Goal: Task Accomplishment & Management: Complete application form

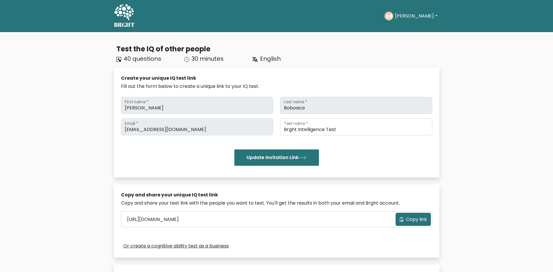
click at [412, 16] on button "[PERSON_NAME]" at bounding box center [417, 16] width 46 height 8
click at [408, 34] on link "Profile" at bounding box center [408, 37] width 46 height 9
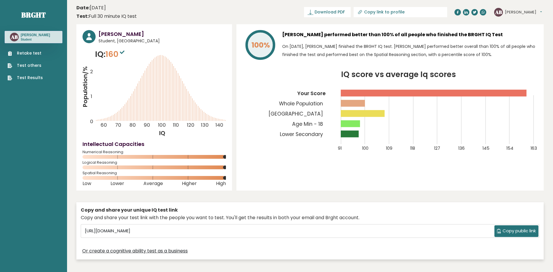
click at [25, 52] on link "Retake test" at bounding box center [25, 53] width 35 height 6
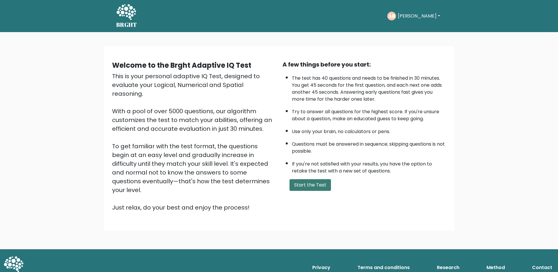
click at [318, 188] on button "Start the Test" at bounding box center [309, 185] width 41 height 12
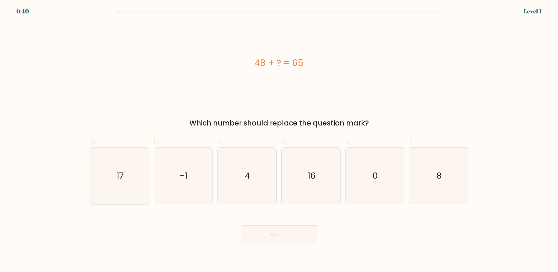
click at [129, 183] on icon "17" at bounding box center [119, 176] width 56 height 56
click at [279, 140] on input "a. 17" at bounding box center [279, 138] width 0 height 4
radio input "true"
click at [296, 235] on button "Next" at bounding box center [279, 234] width 76 height 19
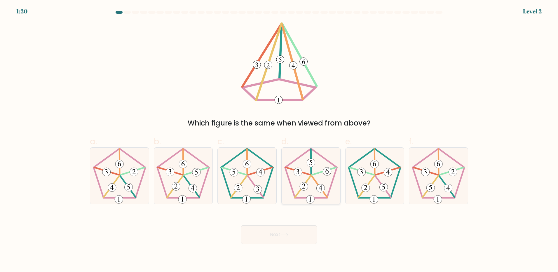
click at [320, 194] on icon at bounding box center [311, 176] width 56 height 56
click at [279, 140] on input "d." at bounding box center [279, 138] width 0 height 4
radio input "true"
click at [299, 231] on button "Next" at bounding box center [279, 234] width 76 height 19
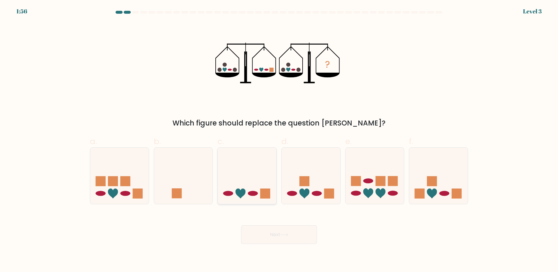
click at [265, 186] on icon at bounding box center [247, 175] width 59 height 48
click at [279, 140] on input "c." at bounding box center [279, 138] width 0 height 4
radio input "true"
click at [279, 237] on button "Next" at bounding box center [279, 234] width 76 height 19
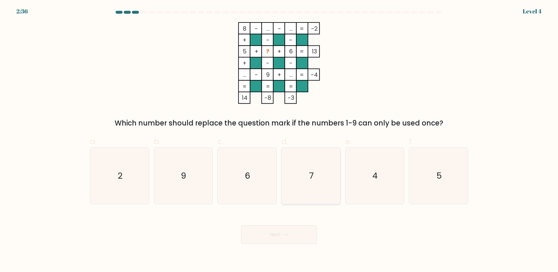
click at [310, 181] on text "7" at bounding box center [311, 176] width 5 height 12
click at [279, 140] on input "d. 7" at bounding box center [279, 138] width 0 height 4
radio input "true"
click at [121, 178] on text "2" at bounding box center [120, 176] width 5 height 12
click at [279, 140] on input "a. 2" at bounding box center [279, 138] width 0 height 4
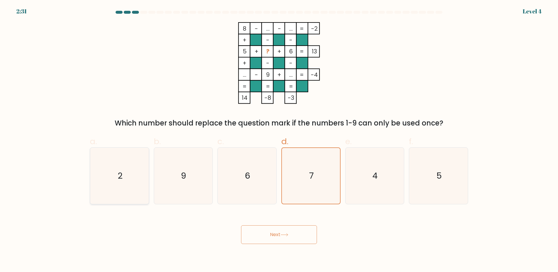
radio input "true"
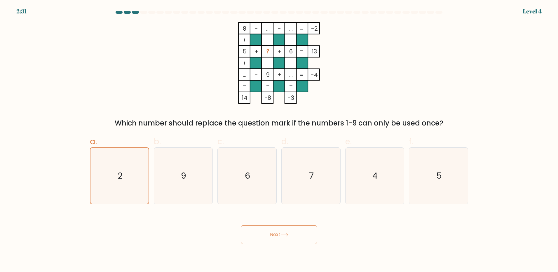
click at [291, 228] on button "Next" at bounding box center [279, 234] width 76 height 19
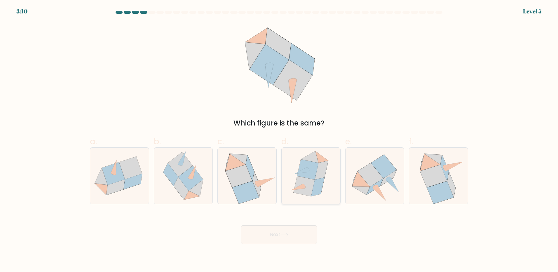
click at [314, 186] on icon at bounding box center [317, 186] width 13 height 19
click at [279, 140] on input "d." at bounding box center [279, 138] width 0 height 4
radio input "true"
click at [289, 231] on button "Next" at bounding box center [279, 234] width 76 height 19
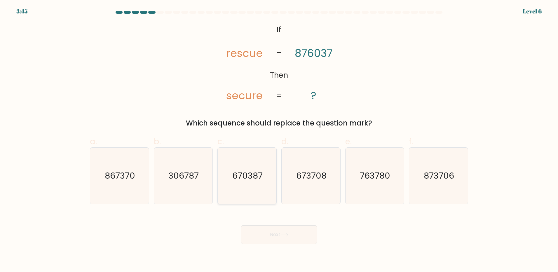
click at [247, 188] on icon "670387" at bounding box center [247, 176] width 56 height 56
click at [279, 140] on input "c. 670387" at bounding box center [279, 138] width 0 height 4
radio input "true"
click at [264, 223] on div "Next" at bounding box center [278, 227] width 385 height 33
click at [305, 231] on button "Next" at bounding box center [279, 234] width 76 height 19
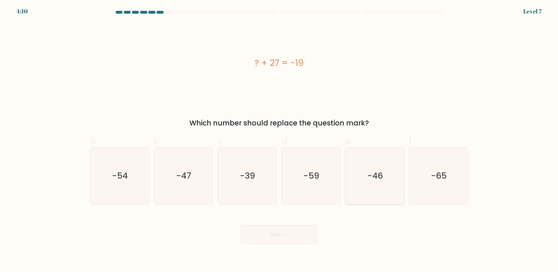
click at [394, 184] on icon "-46" at bounding box center [374, 176] width 56 height 56
click at [279, 140] on input "e. -46" at bounding box center [279, 138] width 0 height 4
radio input "true"
click at [288, 237] on button "Next" at bounding box center [279, 234] width 76 height 19
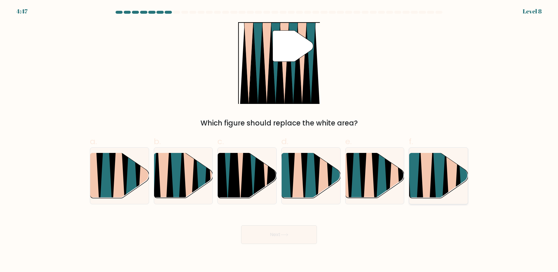
click at [446, 191] on icon at bounding box center [445, 200] width 13 height 117
click at [279, 140] on input "f." at bounding box center [279, 138] width 0 height 4
radio input "true"
click at [288, 241] on button "Next" at bounding box center [279, 234] width 76 height 19
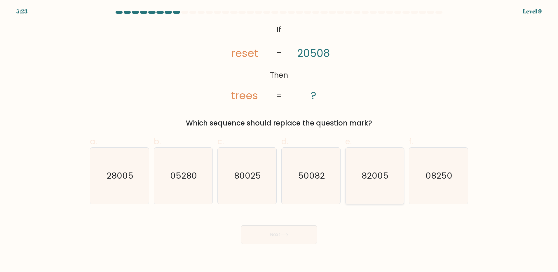
drag, startPoint x: 408, startPoint y: 190, endPoint x: 403, endPoint y: 190, distance: 5.0
click at [408, 190] on div "f. 08250" at bounding box center [438, 169] width 64 height 69
click at [397, 190] on icon "82005" at bounding box center [374, 176] width 56 height 56
click at [279, 140] on input "e. 82005" at bounding box center [279, 138] width 0 height 4
radio input "true"
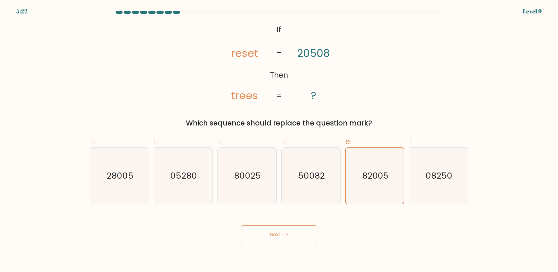
click at [280, 233] on button "Next" at bounding box center [279, 234] width 76 height 19
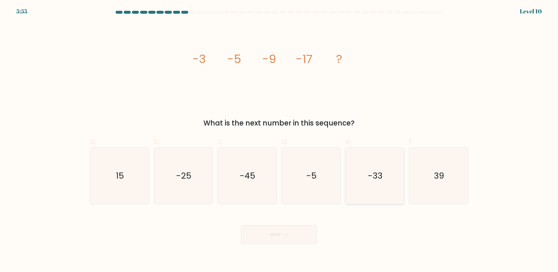
click at [368, 182] on icon "-33" at bounding box center [374, 176] width 56 height 56
click at [279, 140] on input "e. -33" at bounding box center [279, 138] width 0 height 4
radio input "true"
click at [298, 233] on button "Next" at bounding box center [279, 234] width 76 height 19
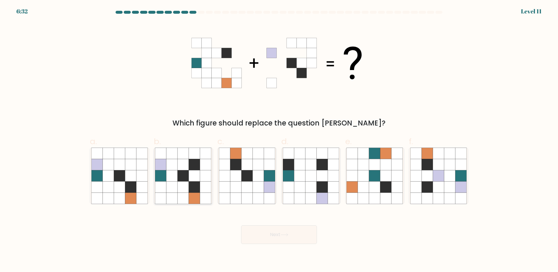
click at [169, 169] on icon at bounding box center [171, 164] width 11 height 11
click at [279, 140] on input "b." at bounding box center [279, 138] width 0 height 4
radio input "true"
click at [293, 240] on button "Next" at bounding box center [279, 234] width 76 height 19
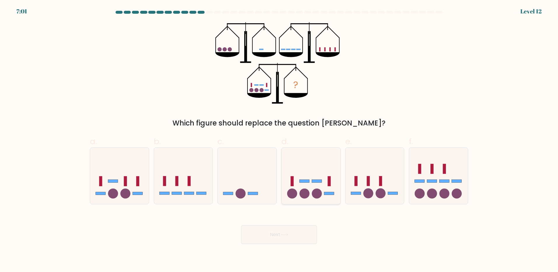
click at [325, 189] on icon at bounding box center [311, 175] width 59 height 48
click at [279, 140] on input "d." at bounding box center [279, 138] width 0 height 4
radio input "true"
click at [295, 235] on button "Next" at bounding box center [279, 234] width 76 height 19
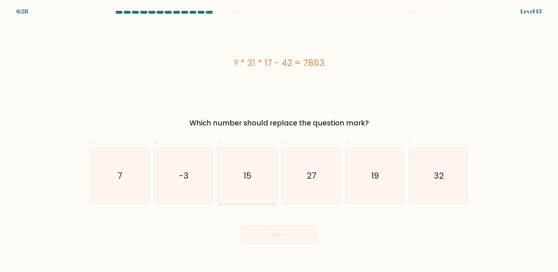
drag, startPoint x: 233, startPoint y: 160, endPoint x: 235, endPoint y: 167, distance: 7.7
click at [233, 160] on icon "15" at bounding box center [247, 176] width 56 height 56
click at [279, 140] on input "c. 15" at bounding box center [279, 138] width 0 height 4
radio input "true"
click at [282, 237] on button "Next" at bounding box center [279, 234] width 76 height 19
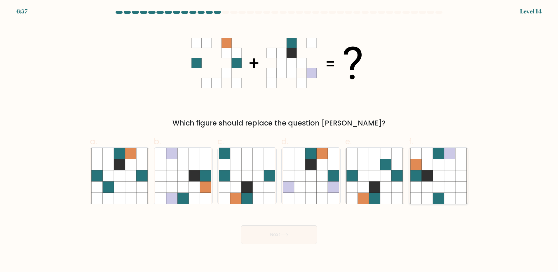
click at [446, 184] on icon at bounding box center [449, 186] width 11 height 11
click at [279, 140] on input "f." at bounding box center [279, 138] width 0 height 4
radio input "true"
click at [280, 231] on button "Next" at bounding box center [279, 234] width 76 height 19
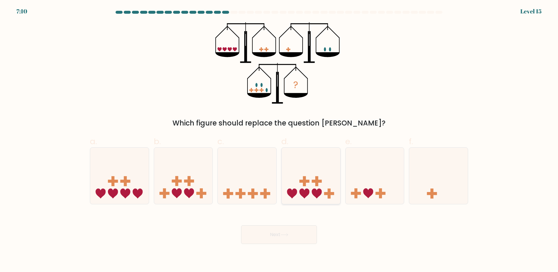
click at [318, 183] on rect at bounding box center [317, 181] width 10 height 3
click at [279, 140] on input "d." at bounding box center [279, 138] width 0 height 4
radio input "true"
click at [291, 241] on button "Next" at bounding box center [279, 234] width 76 height 19
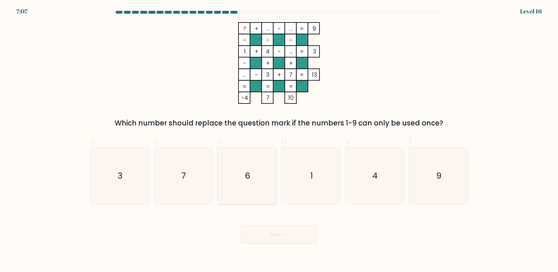
click at [263, 174] on icon "6" at bounding box center [247, 176] width 56 height 56
click at [279, 140] on input "c. 6" at bounding box center [279, 138] width 0 height 4
radio input "true"
click at [270, 239] on button "Next" at bounding box center [279, 234] width 76 height 19
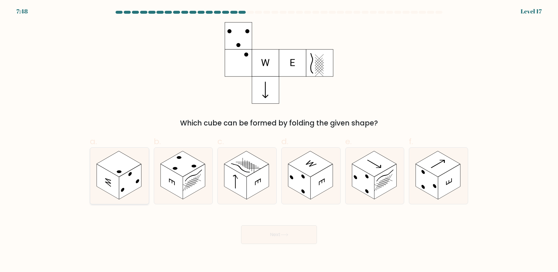
click at [122, 184] on rect at bounding box center [130, 181] width 22 height 35
click at [279, 140] on input "a." at bounding box center [279, 138] width 0 height 4
radio input "true"
click at [303, 239] on button "Next" at bounding box center [279, 234] width 76 height 19
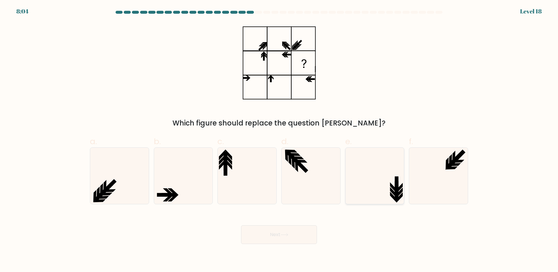
click at [370, 177] on icon at bounding box center [374, 176] width 56 height 56
click at [279, 140] on input "e." at bounding box center [279, 138] width 0 height 4
radio input "true"
click at [302, 233] on button "Next" at bounding box center [279, 234] width 76 height 19
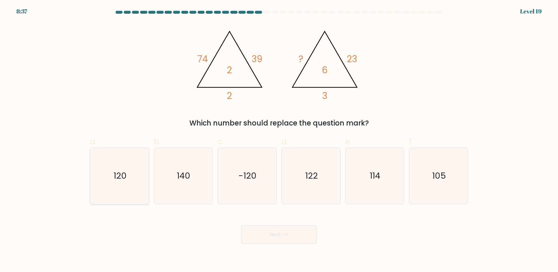
click at [117, 171] on text "120" at bounding box center [119, 176] width 13 height 12
click at [279, 140] on input "a. 120" at bounding box center [279, 138] width 0 height 4
radio input "true"
drag, startPoint x: 256, startPoint y: 232, endPoint x: 461, endPoint y: 268, distance: 208.1
click at [258, 233] on button "Next" at bounding box center [279, 234] width 76 height 19
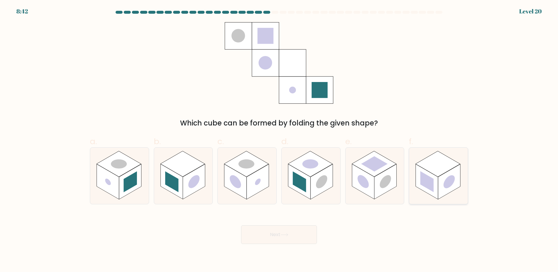
click at [442, 186] on rect at bounding box center [449, 181] width 22 height 35
click at [279, 140] on input "f." at bounding box center [279, 138] width 0 height 4
radio input "true"
click at [300, 243] on button "Next" at bounding box center [279, 234] width 76 height 19
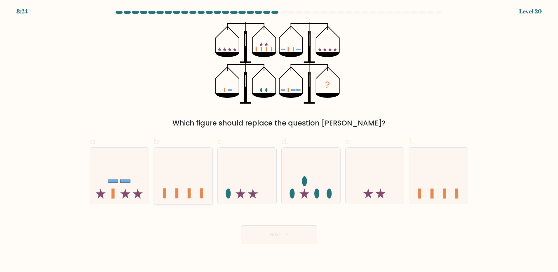
click at [200, 191] on icon at bounding box center [183, 175] width 59 height 48
click at [279, 140] on input "b." at bounding box center [279, 138] width 0 height 4
radio input "true"
click at [434, 190] on icon at bounding box center [438, 175] width 59 height 48
click at [279, 140] on input "f." at bounding box center [279, 138] width 0 height 4
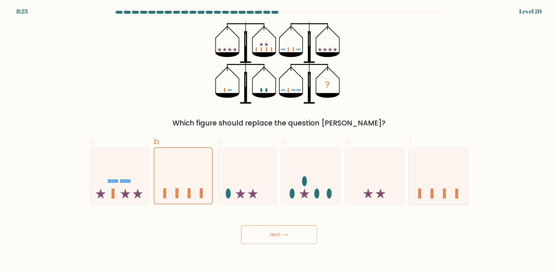
radio input "true"
click at [192, 185] on icon at bounding box center [183, 175] width 59 height 48
click at [279, 140] on input "b." at bounding box center [279, 138] width 0 height 4
radio input "true"
click at [287, 176] on icon at bounding box center [311, 175] width 59 height 48
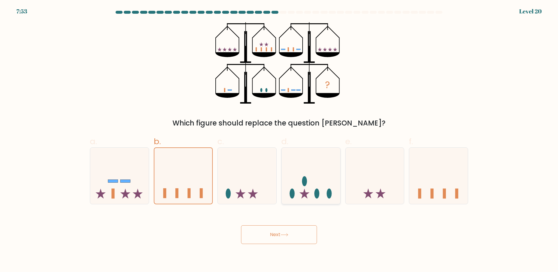
click at [279, 140] on input "d." at bounding box center [279, 138] width 0 height 4
radio input "true"
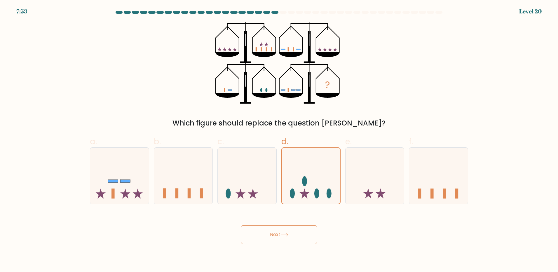
click at [284, 235] on icon at bounding box center [284, 234] width 8 height 3
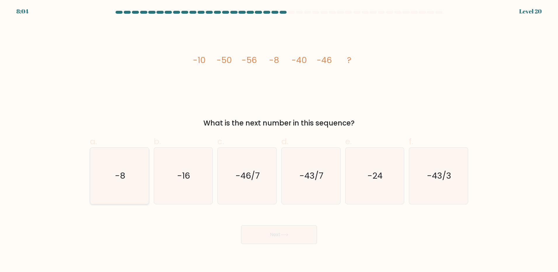
drag, startPoint x: 109, startPoint y: 164, endPoint x: 244, endPoint y: 226, distance: 149.0
click at [109, 164] on icon "-8" at bounding box center [119, 176] width 56 height 56
click at [279, 140] on input "a. -8" at bounding box center [279, 138] width 0 height 4
radio input "true"
click at [273, 242] on button "Next" at bounding box center [279, 234] width 76 height 19
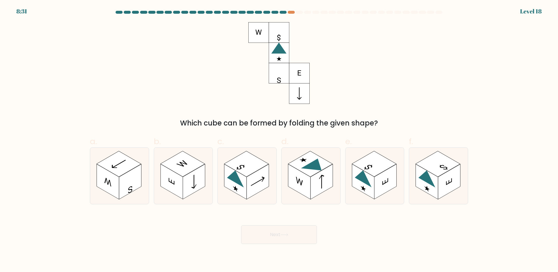
drag, startPoint x: 375, startPoint y: 182, endPoint x: 300, endPoint y: 212, distance: 80.7
click at [369, 183] on icon at bounding box center [374, 176] width 59 height 56
click at [279, 140] on input "e." at bounding box center [279, 138] width 0 height 4
radio input "true"
drag, startPoint x: 284, startPoint y: 222, endPoint x: 274, endPoint y: 235, distance: 16.2
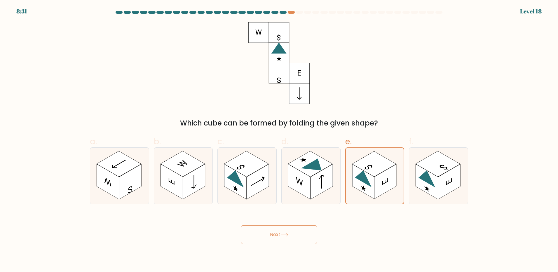
click at [277, 230] on div "Next" at bounding box center [278, 227] width 385 height 33
click at [274, 235] on button "Next" at bounding box center [279, 234] width 76 height 19
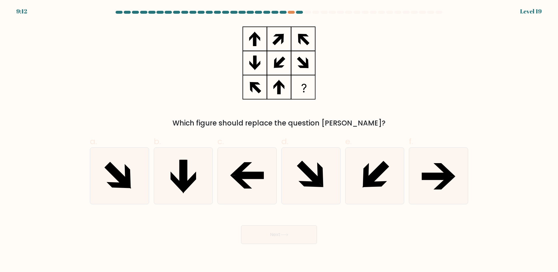
drag, startPoint x: 234, startPoint y: 174, endPoint x: 268, endPoint y: 228, distance: 63.6
click at [235, 180] on icon at bounding box center [247, 176] width 56 height 56
click at [279, 140] on input "c." at bounding box center [279, 138] width 0 height 4
radio input "true"
click at [268, 230] on button "Next" at bounding box center [279, 234] width 76 height 19
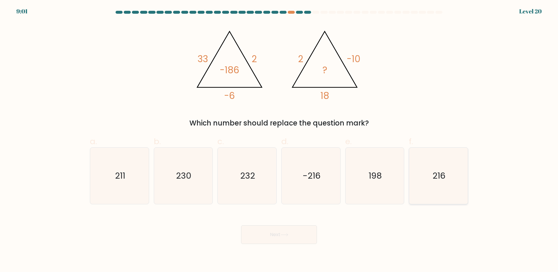
click at [441, 184] on icon "216" at bounding box center [438, 176] width 56 height 56
click at [279, 140] on input "f. 216" at bounding box center [279, 138] width 0 height 4
radio input "true"
click at [278, 234] on button "Next" at bounding box center [279, 234] width 76 height 19
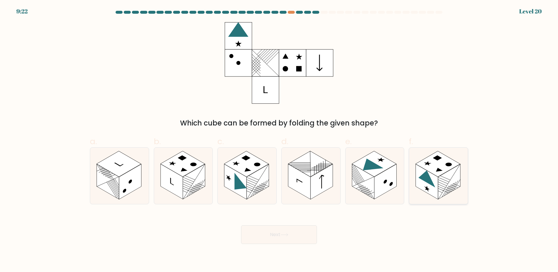
click at [436, 180] on rect at bounding box center [427, 181] width 22 height 35
click at [279, 140] on input "f." at bounding box center [279, 138] width 0 height 4
radio input "true"
click at [282, 233] on button "Next" at bounding box center [279, 234] width 76 height 19
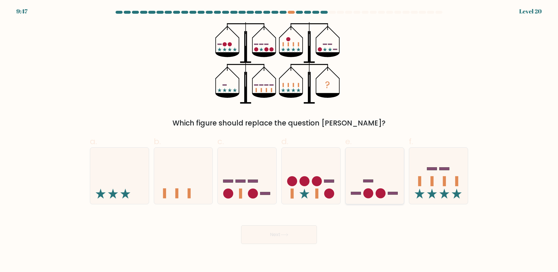
drag, startPoint x: 399, startPoint y: 174, endPoint x: 310, endPoint y: 233, distance: 107.1
click at [399, 174] on icon at bounding box center [374, 175] width 59 height 48
click at [279, 140] on input "e." at bounding box center [279, 138] width 0 height 4
radio input "true"
click at [272, 245] on body "9:47 Level 20" at bounding box center [279, 136] width 558 height 272
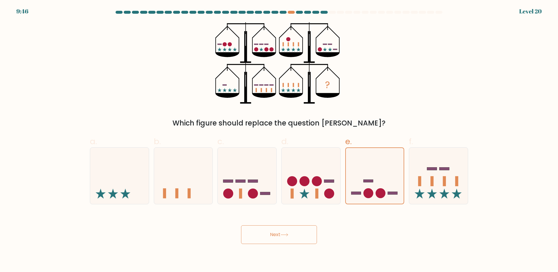
click at [285, 233] on icon at bounding box center [284, 234] width 8 height 3
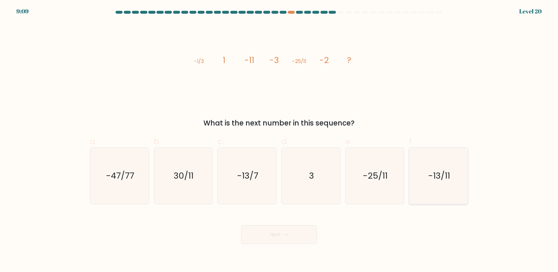
click at [443, 179] on text "-13/11" at bounding box center [439, 176] width 22 height 12
click at [279, 140] on input "f. -13/11" at bounding box center [279, 138] width 0 height 4
radio input "true"
click at [299, 232] on button "Next" at bounding box center [279, 234] width 76 height 19
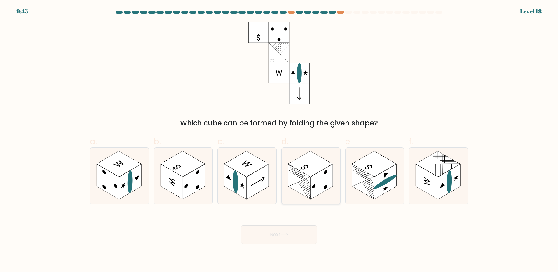
click at [329, 192] on icon at bounding box center [311, 176] width 59 height 56
click at [279, 140] on input "d." at bounding box center [279, 138] width 0 height 4
radio input "true"
click at [287, 228] on button "Next" at bounding box center [279, 234] width 76 height 19
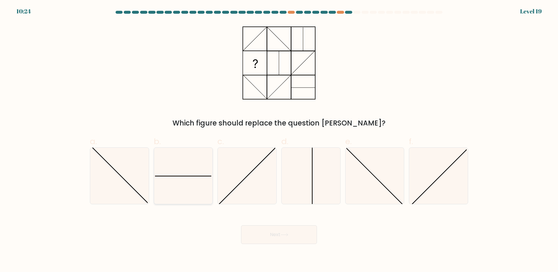
drag, startPoint x: 190, startPoint y: 174, endPoint x: 283, endPoint y: 221, distance: 103.9
click at [190, 175] on icon at bounding box center [183, 176] width 56 height 56
click at [279, 140] on input "b." at bounding box center [279, 138] width 0 height 4
radio input "true"
click at [295, 231] on button "Next" at bounding box center [279, 234] width 76 height 19
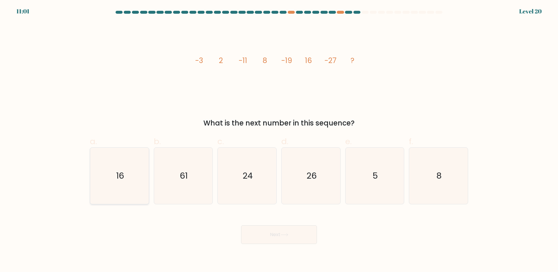
click at [129, 185] on icon "16" at bounding box center [119, 176] width 56 height 56
click at [279, 140] on input "a. 16" at bounding box center [279, 138] width 0 height 4
radio input "true"
click at [290, 242] on button "Next" at bounding box center [279, 234] width 76 height 19
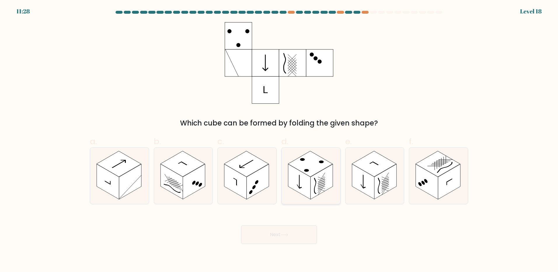
click at [324, 184] on rect at bounding box center [321, 181] width 22 height 35
click at [279, 140] on input "d." at bounding box center [279, 138] width 0 height 4
radio input "true"
click at [280, 230] on button "Next" at bounding box center [279, 234] width 76 height 19
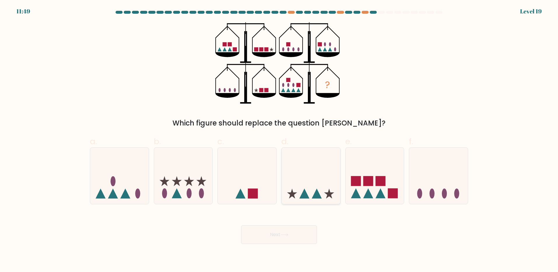
drag, startPoint x: 322, startPoint y: 193, endPoint x: 310, endPoint y: 198, distance: 12.6
click at [320, 193] on icon at bounding box center [311, 175] width 59 height 48
click at [279, 140] on input "d." at bounding box center [279, 138] width 0 height 4
radio input "true"
click at [292, 228] on button "Next" at bounding box center [279, 234] width 76 height 19
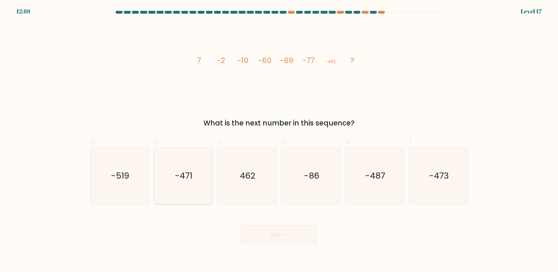
click at [180, 174] on text "-471" at bounding box center [184, 176] width 18 height 12
click at [279, 140] on input "b. -471" at bounding box center [279, 138] width 0 height 4
radio input "true"
drag, startPoint x: 317, startPoint y: 234, endPoint x: 309, endPoint y: 234, distance: 8.5
click at [314, 233] on div "Next" at bounding box center [278, 227] width 385 height 33
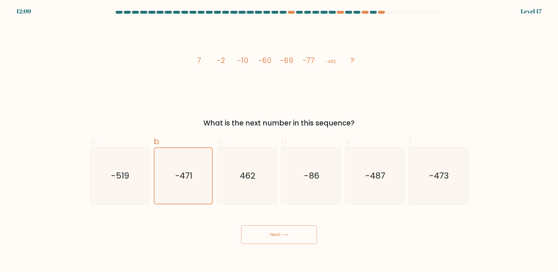
click at [303, 235] on button "Next" at bounding box center [279, 234] width 76 height 19
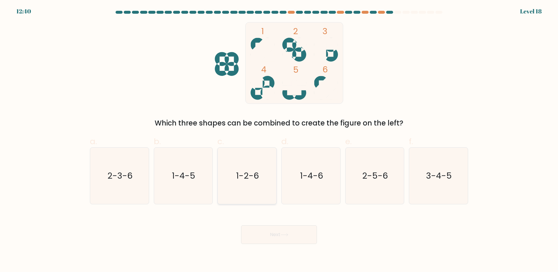
click at [247, 184] on icon "1-2-6" at bounding box center [247, 176] width 56 height 56
click at [279, 140] on input "c. 1-2-6" at bounding box center [279, 138] width 0 height 4
radio input "true"
click at [278, 245] on body "12:39 Level 18" at bounding box center [279, 136] width 558 height 272
click at [278, 228] on button "Next" at bounding box center [279, 234] width 76 height 19
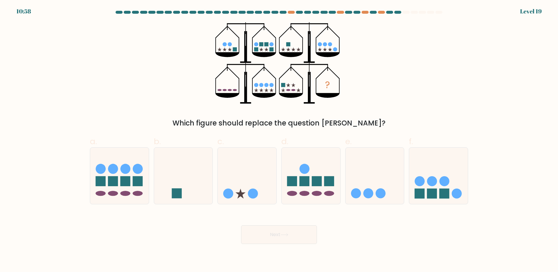
drag, startPoint x: 306, startPoint y: 179, endPoint x: 290, endPoint y: 240, distance: 62.8
click at [306, 180] on rect at bounding box center [304, 181] width 10 height 10
click at [279, 140] on input "d." at bounding box center [279, 138] width 0 height 4
radio input "true"
click at [288, 240] on button "Next" at bounding box center [279, 234] width 76 height 19
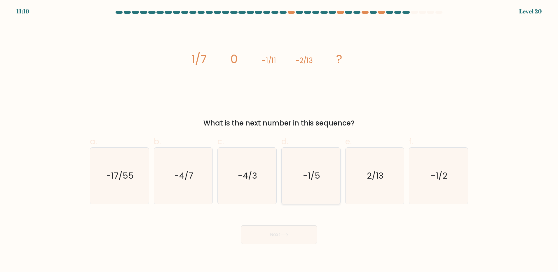
click at [318, 190] on icon "-1/5" at bounding box center [311, 176] width 56 height 56
click at [279, 140] on input "d. -1/5" at bounding box center [279, 138] width 0 height 4
radio input "true"
click at [289, 228] on button "Next" at bounding box center [279, 234] width 76 height 19
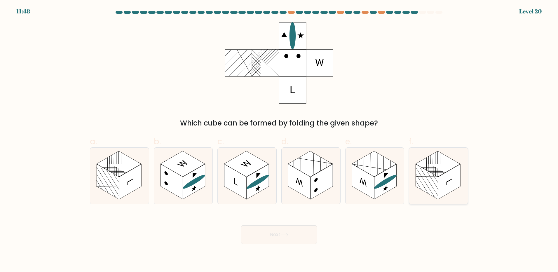
click at [437, 189] on rect at bounding box center [427, 181] width 22 height 35
click at [279, 140] on input "f." at bounding box center [279, 138] width 0 height 4
radio input "true"
click at [257, 243] on button "Next" at bounding box center [279, 234] width 76 height 19
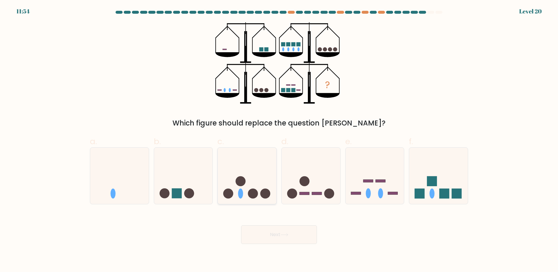
click at [247, 190] on icon at bounding box center [247, 175] width 59 height 48
click at [279, 140] on input "c." at bounding box center [279, 138] width 0 height 4
radio input "true"
click at [268, 242] on button "Next" at bounding box center [279, 234] width 76 height 19
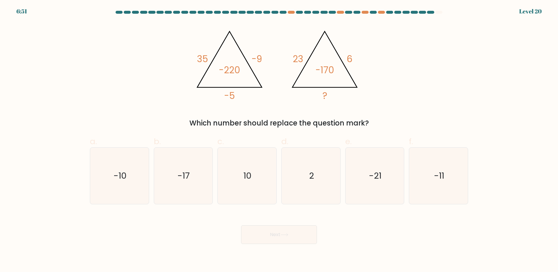
drag, startPoint x: 234, startPoint y: 185, endPoint x: 281, endPoint y: 231, distance: 65.8
click at [238, 189] on icon "10" at bounding box center [247, 176] width 56 height 56
click at [279, 140] on input "c. 10" at bounding box center [279, 138] width 0 height 4
radio input "true"
click at [284, 240] on button "Next" at bounding box center [279, 234] width 76 height 19
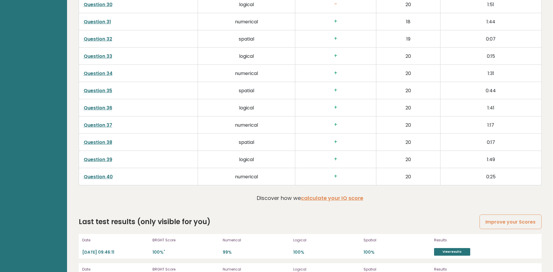
scroll to position [1575, 0]
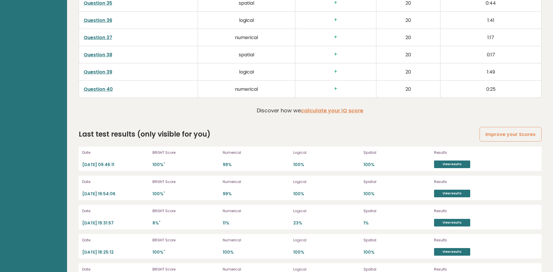
click at [451, 170] on div "Date 2025-09-06 09:46:11 BRGHT Score 100% * Numerical 99% Logical 100% Spatial …" at bounding box center [310, 158] width 463 height 25
click at [448, 163] on link "View results" at bounding box center [452, 164] width 36 height 8
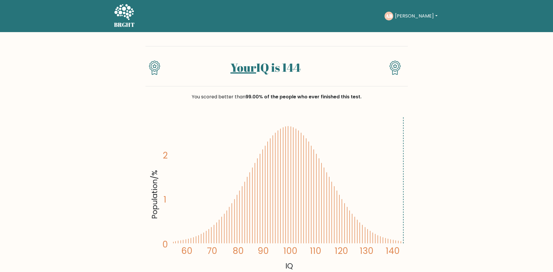
click at [409, 25] on div "BRGHT BRGHT Take the test AB [PERSON_NAME] Dashboard Profile Settings Logout Da…" at bounding box center [277, 15] width 333 height 27
click at [409, 14] on button "[PERSON_NAME]" at bounding box center [417, 16] width 46 height 8
click at [402, 31] on link "Dashboard" at bounding box center [408, 28] width 46 height 9
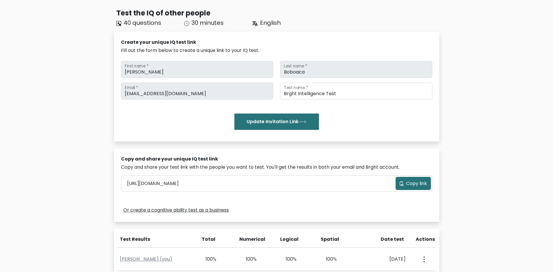
scroll to position [175, 0]
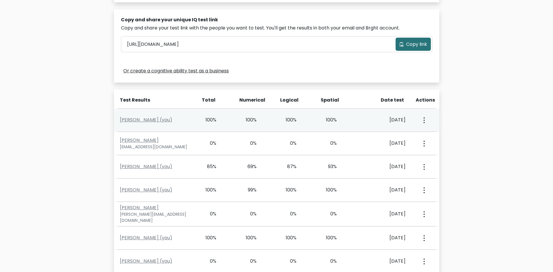
click at [342, 115] on div "[PERSON_NAME] (you) 100% 100% 100% 100% [DATE]" at bounding box center [277, 120] width 326 height 23
click at [336, 120] on div "100%" at bounding box center [328, 119] width 17 height 7
click at [154, 123] on link "Antonio Boboaca (you)" at bounding box center [146, 119] width 53 height 7
